Goal: Task Accomplishment & Management: Manage account settings

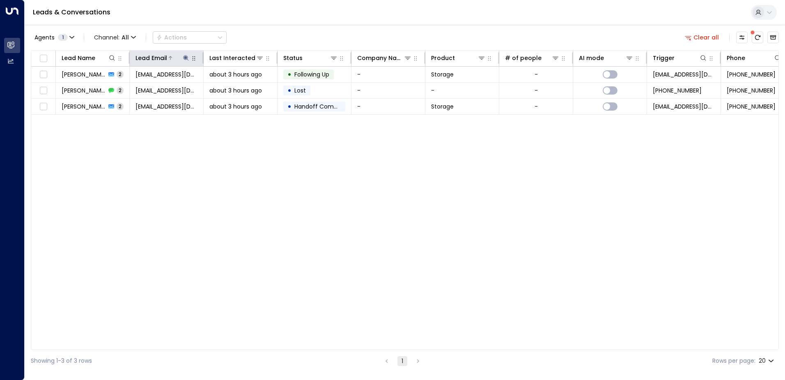
click at [186, 59] on icon at bounding box center [185, 57] width 5 height 5
click at [236, 87] on icon "button" at bounding box center [237, 87] width 5 height 5
type input "**********"
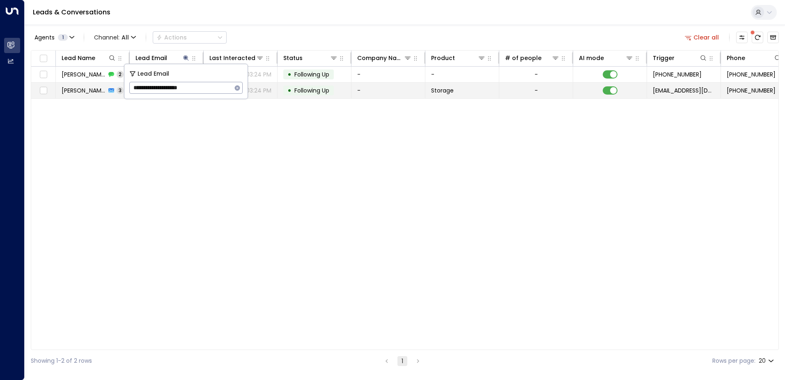
click at [497, 89] on td "Storage" at bounding box center [463, 91] width 74 height 16
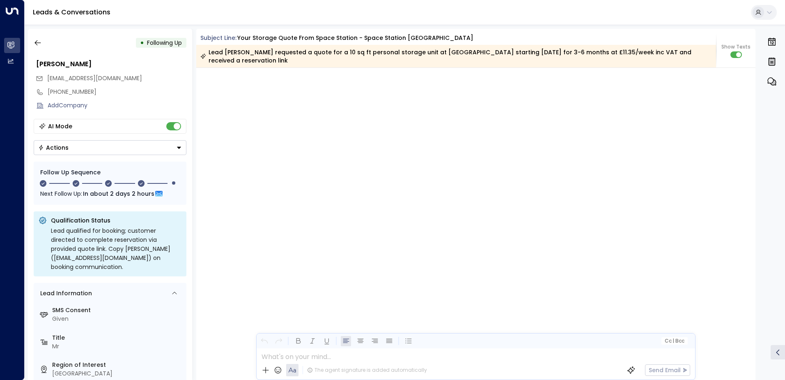
scroll to position [1392, 0]
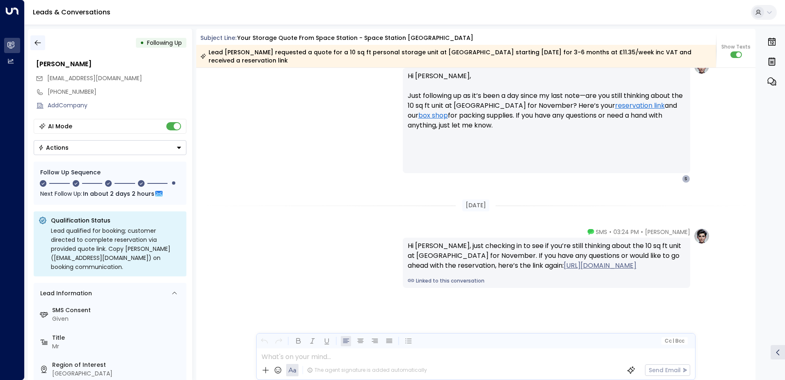
click at [42, 46] on button "button" at bounding box center [37, 42] width 15 height 15
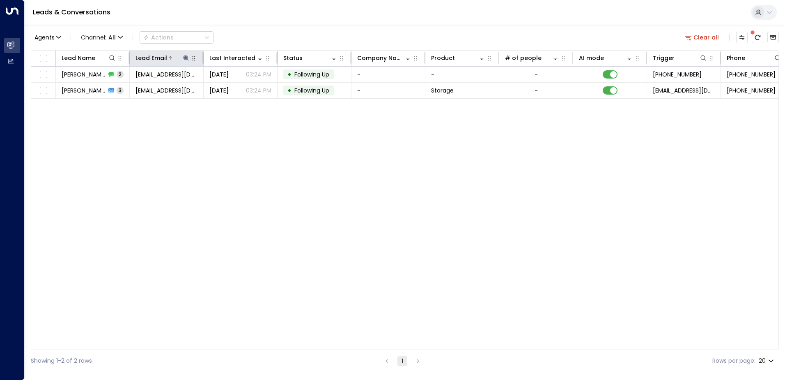
click at [185, 60] on icon at bounding box center [186, 58] width 7 height 7
click at [236, 90] on icon "button" at bounding box center [237, 87] width 5 height 5
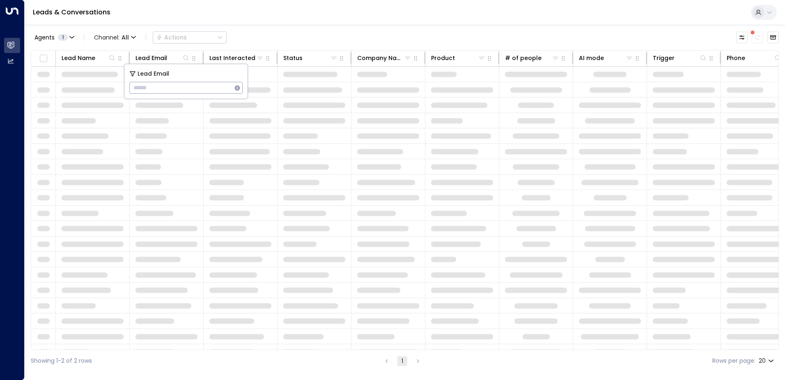
type input "**********"
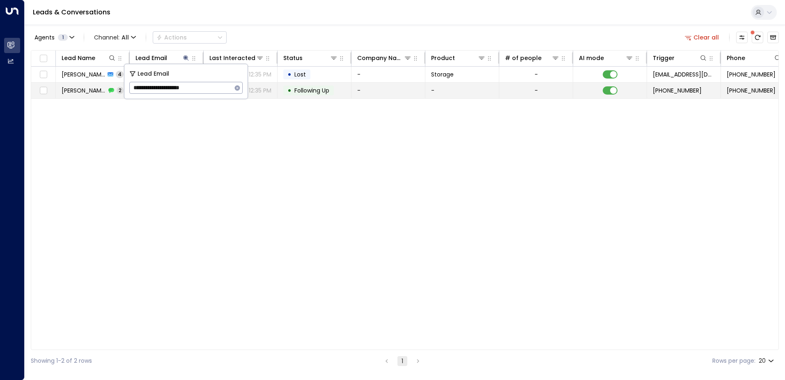
click at [483, 94] on td "-" at bounding box center [463, 91] width 74 height 16
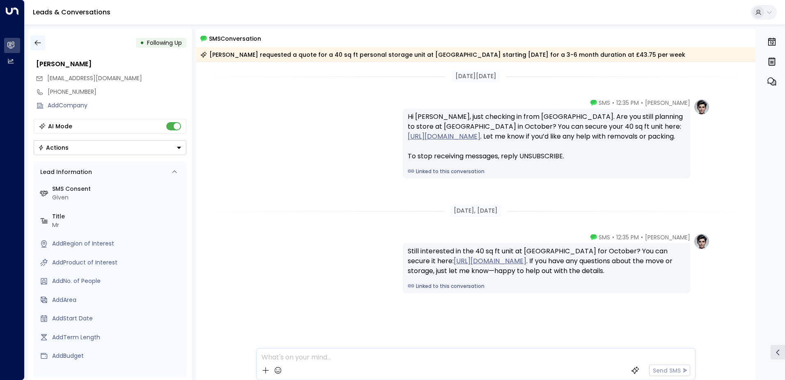
click at [41, 46] on icon "button" at bounding box center [38, 43] width 8 height 8
